Goal: Task Accomplishment & Management: Complete application form

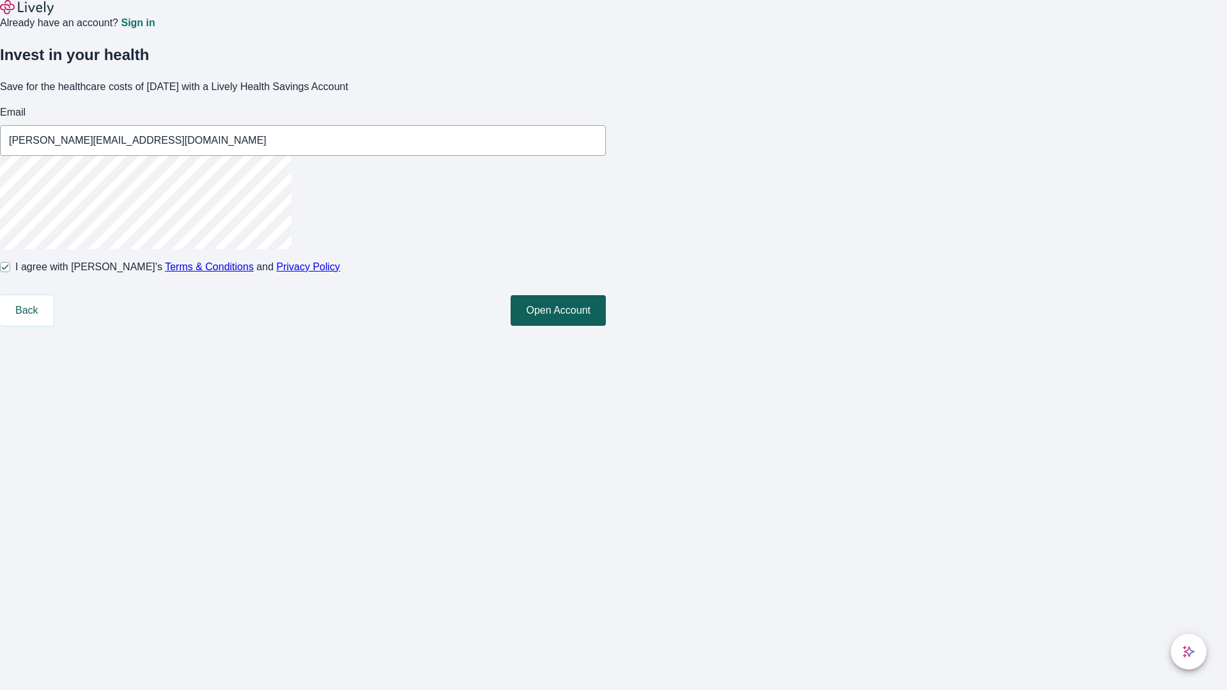
click at [606, 326] on button "Open Account" at bounding box center [558, 310] width 95 height 31
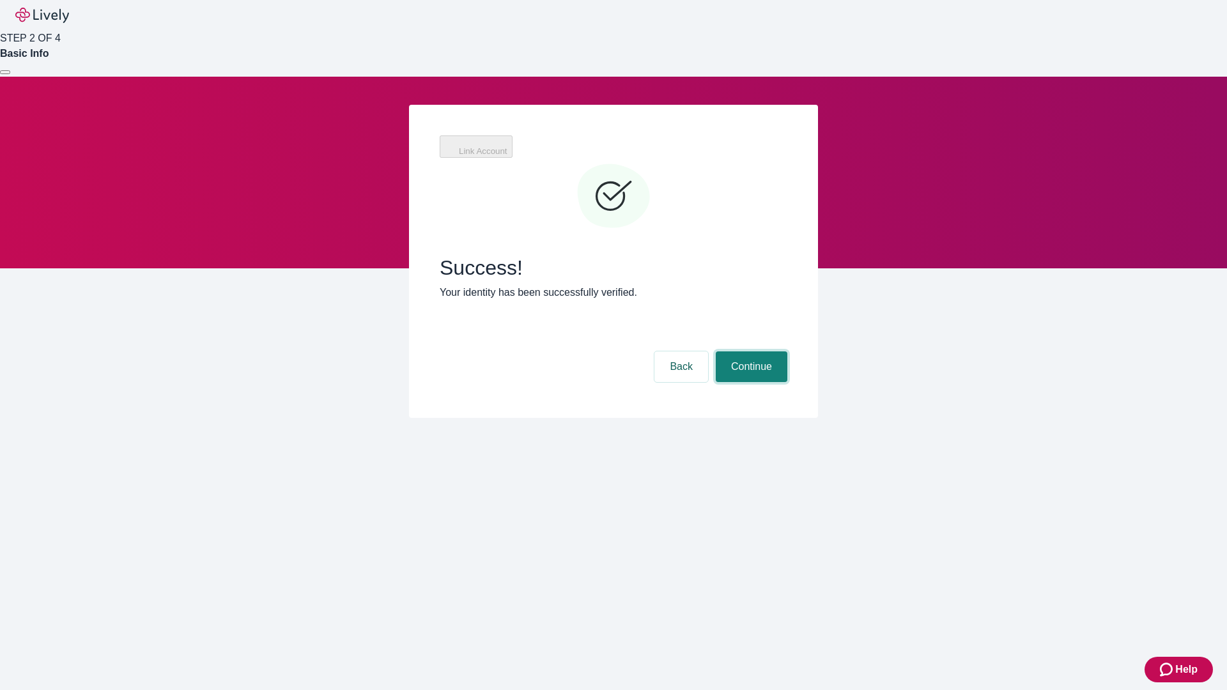
click at [750, 351] on button "Continue" at bounding box center [752, 366] width 72 height 31
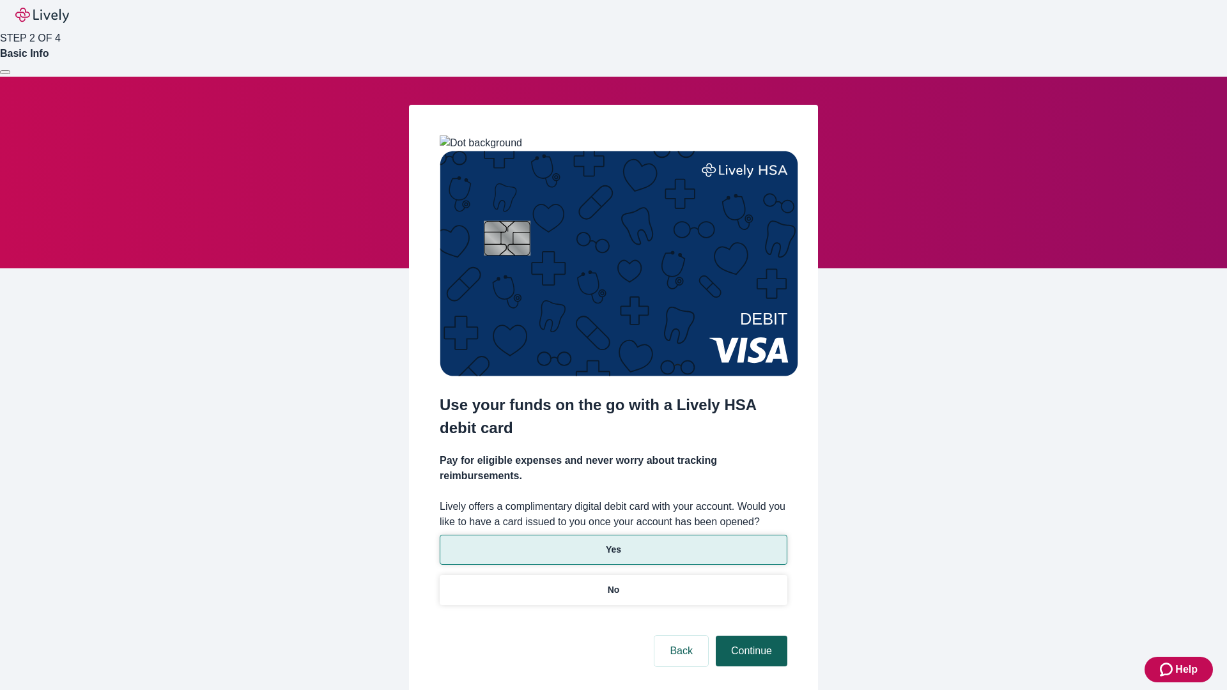
click at [613, 543] on p "Yes" at bounding box center [613, 549] width 15 height 13
click at [750, 636] on button "Continue" at bounding box center [752, 651] width 72 height 31
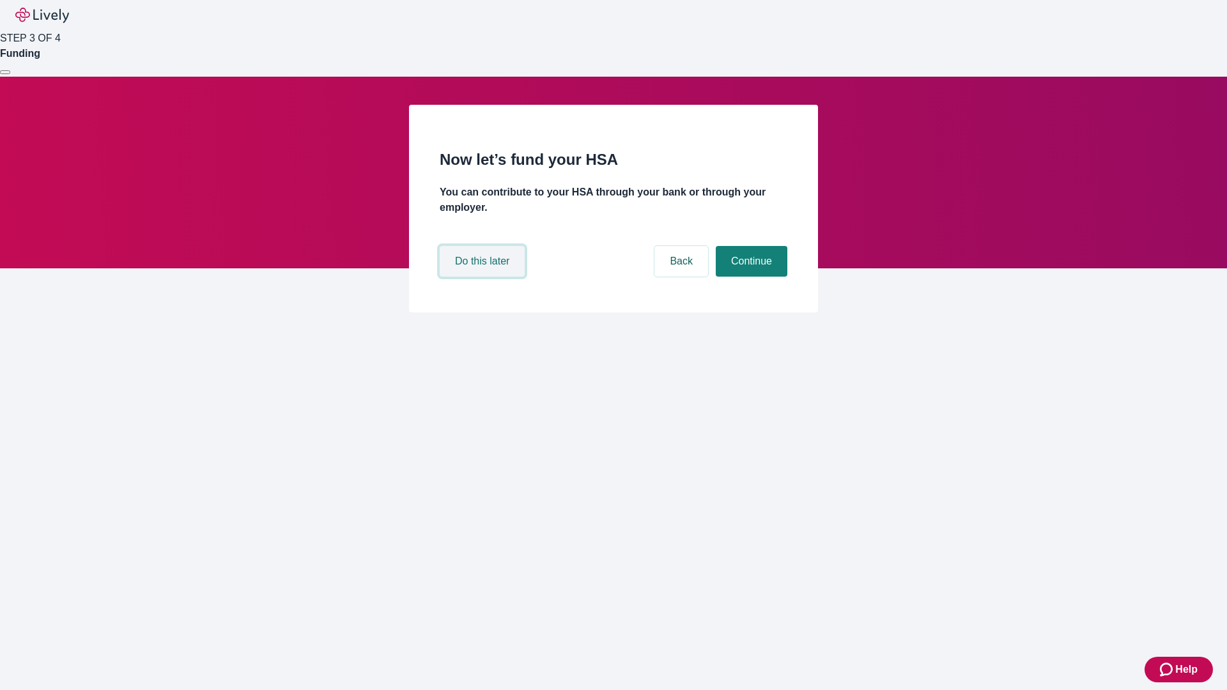
click at [484, 277] on button "Do this later" at bounding box center [482, 261] width 85 height 31
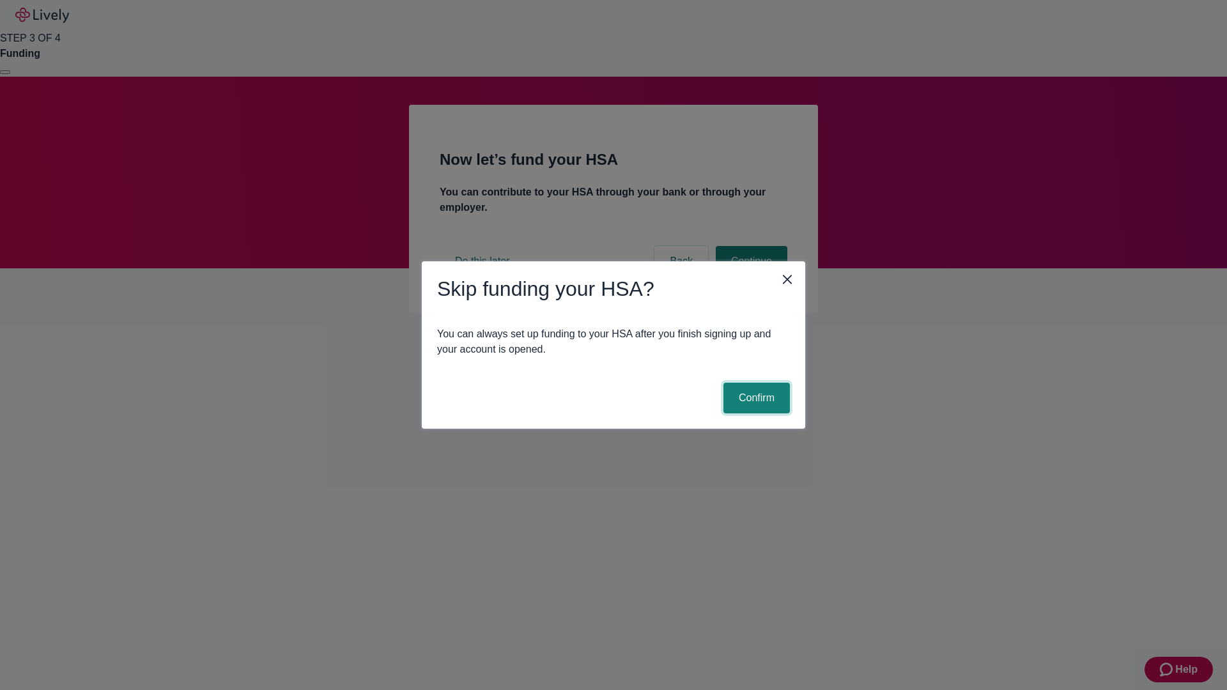
click at [755, 398] on button "Confirm" at bounding box center [756, 398] width 66 height 31
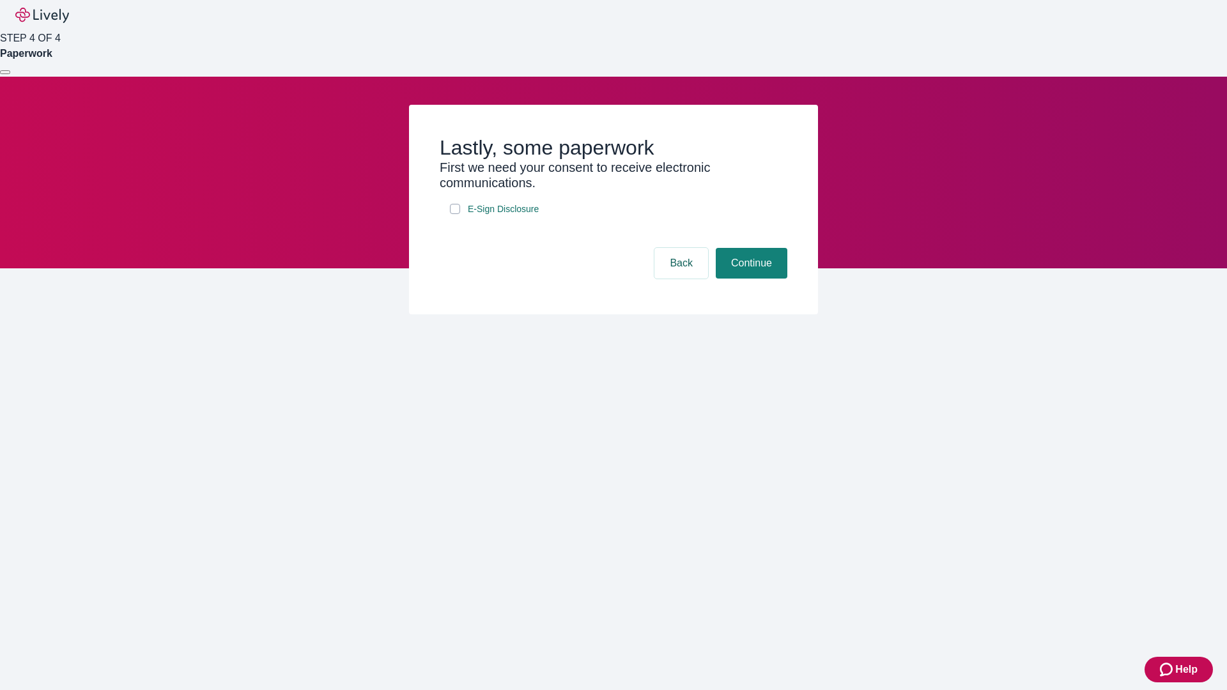
click at [455, 214] on input "E-Sign Disclosure" at bounding box center [455, 209] width 10 height 10
checkbox input "true"
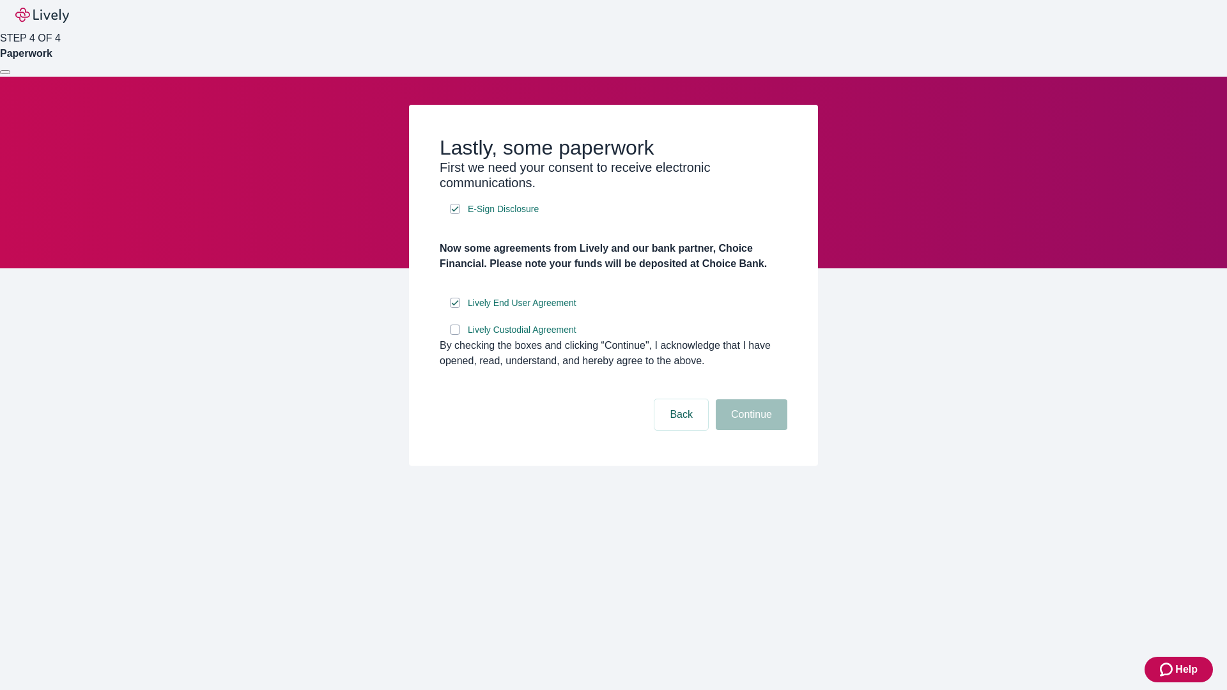
click at [455, 335] on input "Lively Custodial Agreement" at bounding box center [455, 330] width 10 height 10
checkbox input "true"
click at [750, 430] on button "Continue" at bounding box center [752, 414] width 72 height 31
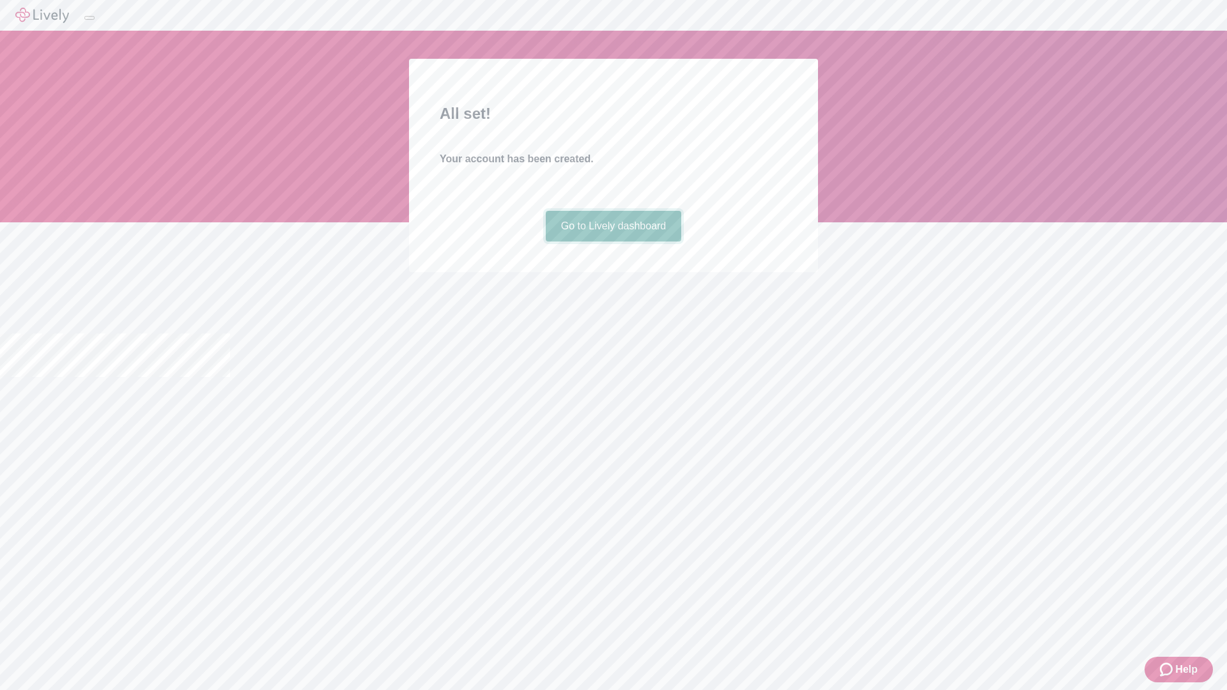
click at [613, 242] on link "Go to Lively dashboard" at bounding box center [614, 226] width 136 height 31
